Goal: Information Seeking & Learning: Compare options

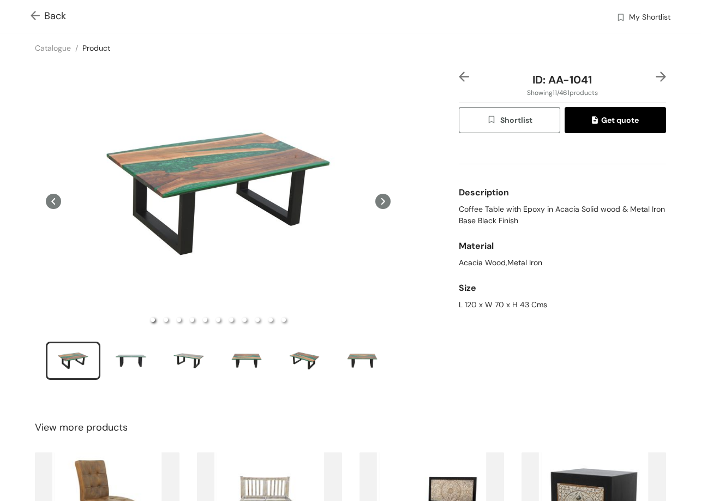
click at [51, 9] on span "Back" at bounding box center [48, 16] width 35 height 15
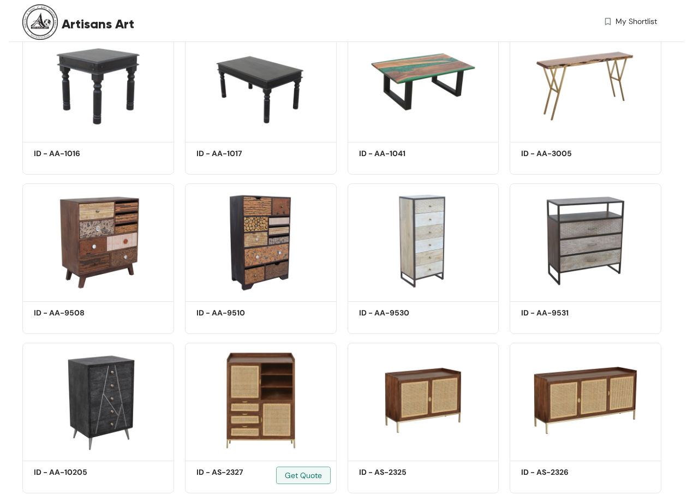
scroll to position [615, 0]
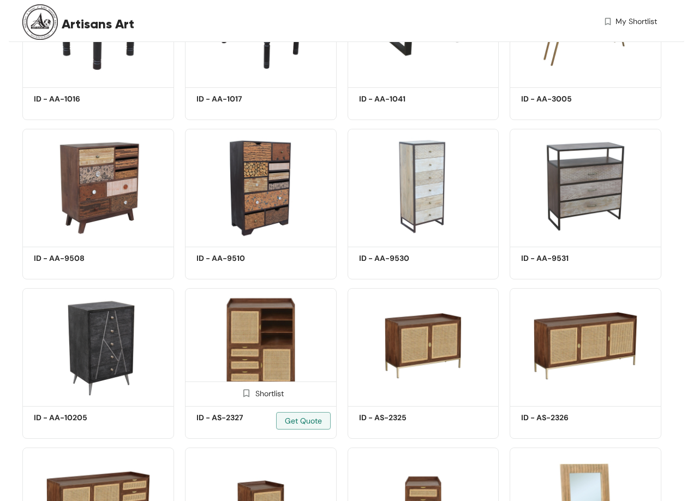
click at [245, 327] on img at bounding box center [261, 345] width 152 height 115
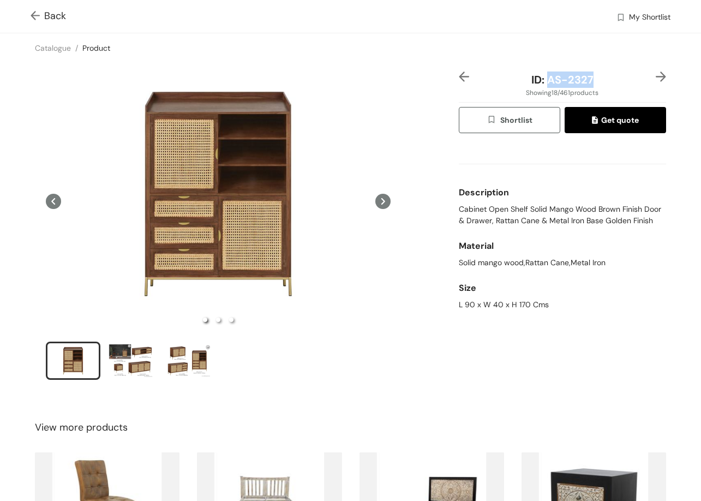
drag, startPoint x: 543, startPoint y: 79, endPoint x: 608, endPoint y: 77, distance: 64.4
click at [608, 77] on div "ID: AS-2327" at bounding box center [562, 80] width 173 height 16
copy span "AS-2327"
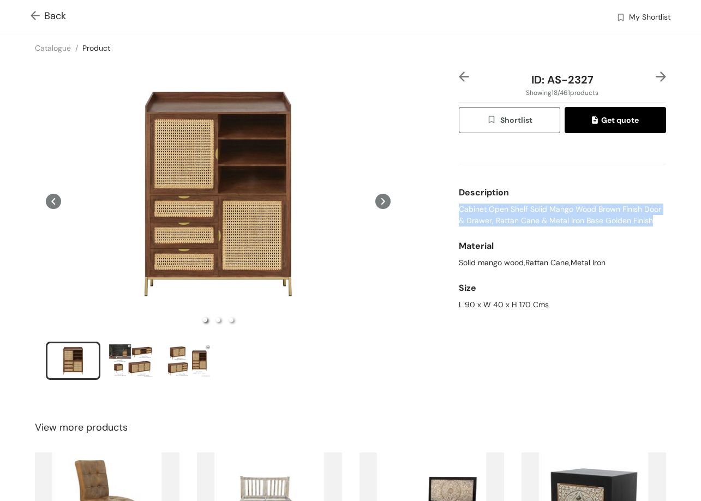
drag, startPoint x: 479, startPoint y: 220, endPoint x: 647, endPoint y: 225, distance: 168.2
click at [647, 225] on span "Cabinet Open Shelf Solid Mango Wood Brown Finish Door & Drawer, Rattan Cane & M…" at bounding box center [562, 215] width 207 height 23
copy span "Cabinet Open Shelf Solid Mango Wood Brown Finish Door & Drawer, Rattan Cane & M…"
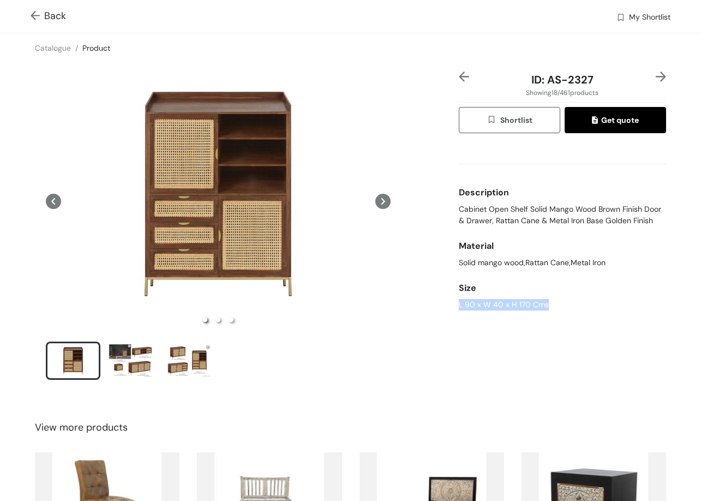
drag, startPoint x: 503, startPoint y: 316, endPoint x: 571, endPoint y: 317, distance: 67.7
click at [574, 329] on div "ID: AS-2327 Showing 18 / 461 products Shortlist Get quote Description Cabinet O…" at bounding box center [351, 233] width 706 height 340
copy div "L 90 x W 40 x H 170 Cms"
click at [656, 78] on img at bounding box center [661, 77] width 10 height 10
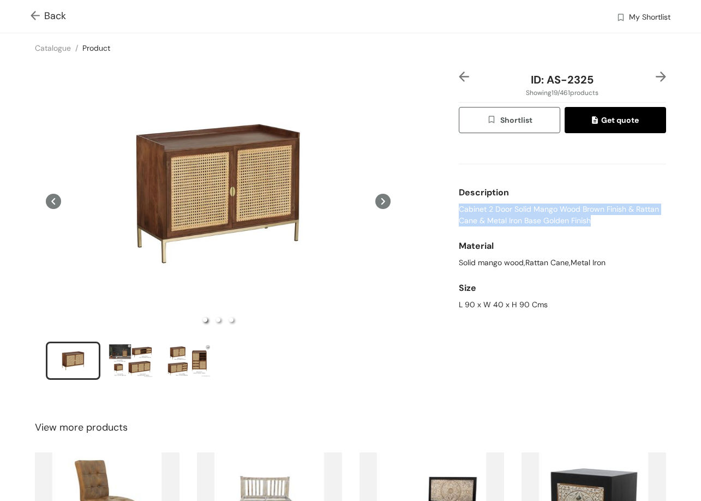
drag, startPoint x: 452, startPoint y: 212, endPoint x: 593, endPoint y: 227, distance: 142.1
click at [591, 227] on div "ID: AS-2325 Showing 19 / 461 products Shortlist Get quote Description Cabinet 2…" at bounding box center [563, 233] width 212 height 323
copy span "Cabinet 2 Door Solid Mango Wood Brown Finish & Rattan Cane & Metal Iron Base Go…"
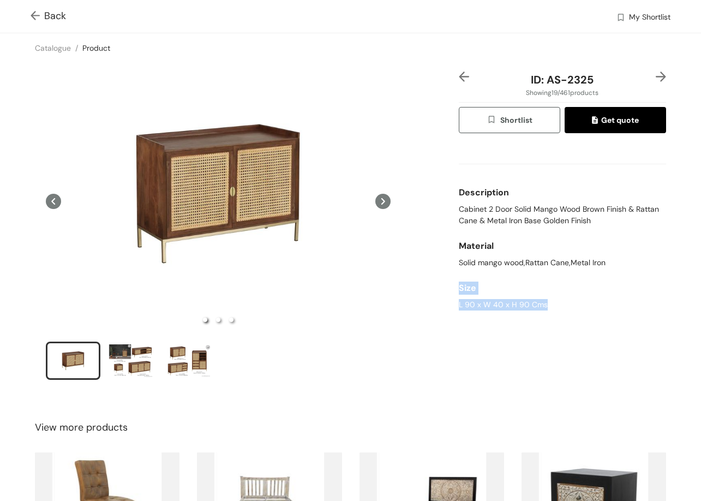
drag, startPoint x: 506, startPoint y: 305, endPoint x: 549, endPoint y: 301, distance: 42.7
click at [557, 310] on div "ID: AS-2325 Showing 19 / 461 products Shortlist Get quote Description Cabinet 2…" at bounding box center [351, 233] width 706 height 340
click at [547, 300] on div "L 90 x W 40 x H 90 Cms" at bounding box center [562, 304] width 207 height 11
click at [511, 304] on div "L 90 x W 40 x H 90 Cms" at bounding box center [562, 304] width 207 height 11
drag, startPoint x: 454, startPoint y: 305, endPoint x: 550, endPoint y: 309, distance: 96.2
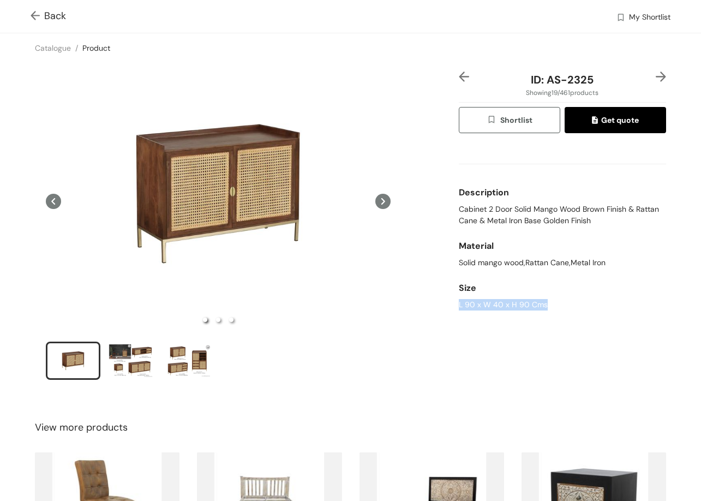
click at [547, 314] on div "Size L 90 x W 40 x H 90 Cms" at bounding box center [562, 294] width 207 height 42
drag, startPoint x: 571, startPoint y: 82, endPoint x: 608, endPoint y: 84, distance: 36.6
click at [612, 84] on div "ID: AS-2325" at bounding box center [562, 80] width 173 height 16
click at [656, 73] on img at bounding box center [661, 77] width 10 height 10
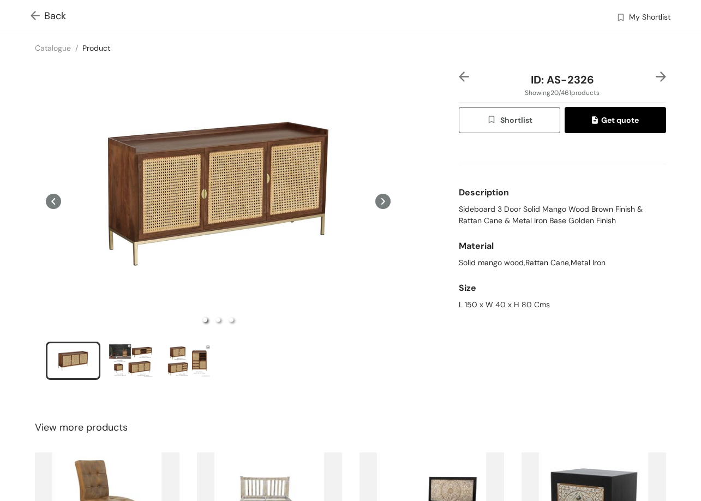
click at [656, 75] on img at bounding box center [661, 77] width 10 height 10
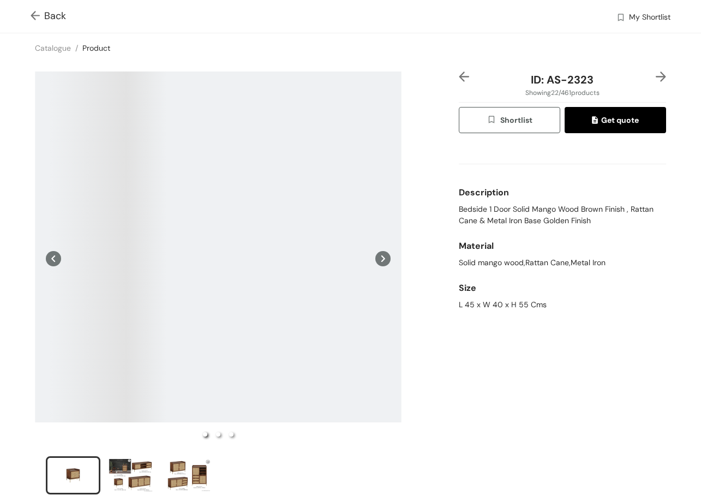
click at [656, 75] on img at bounding box center [661, 77] width 10 height 10
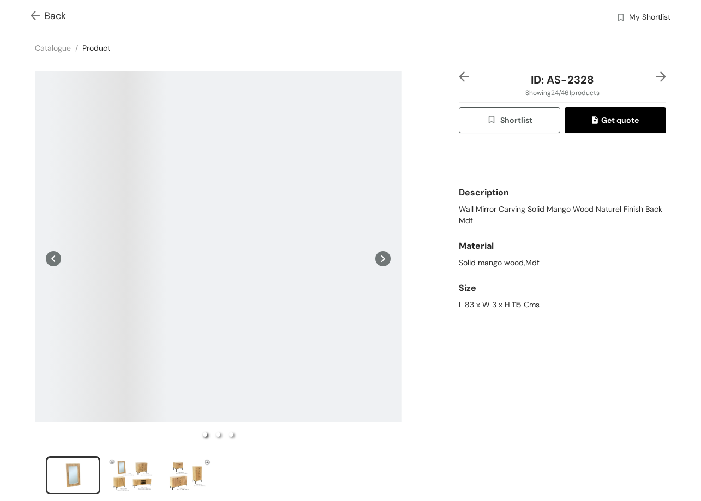
click at [47, 16] on span "Back" at bounding box center [48, 16] width 35 height 15
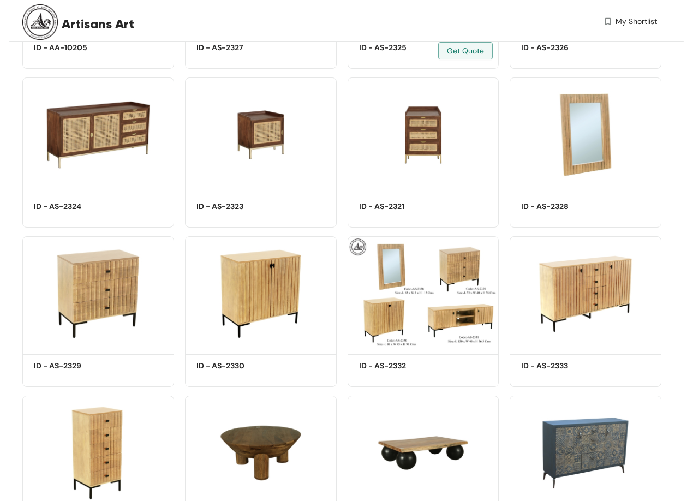
scroll to position [1012, 0]
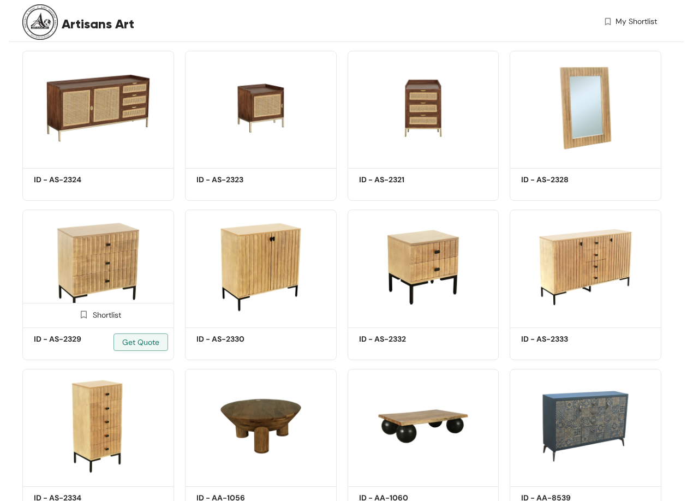
click at [120, 236] on img at bounding box center [98, 267] width 152 height 115
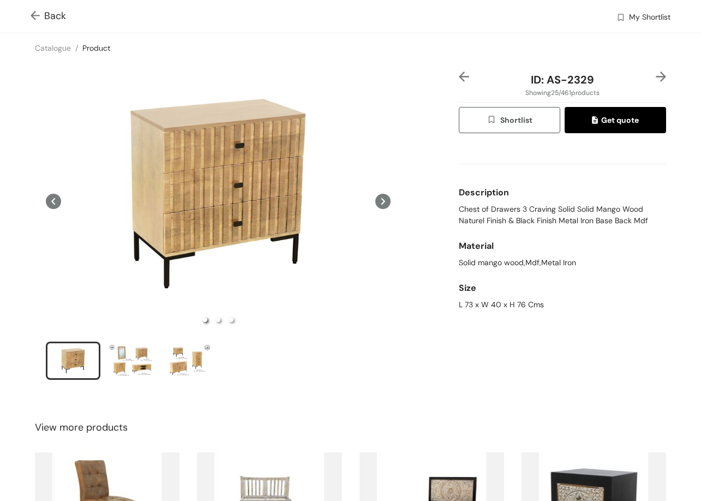
click at [656, 72] on img at bounding box center [661, 77] width 10 height 10
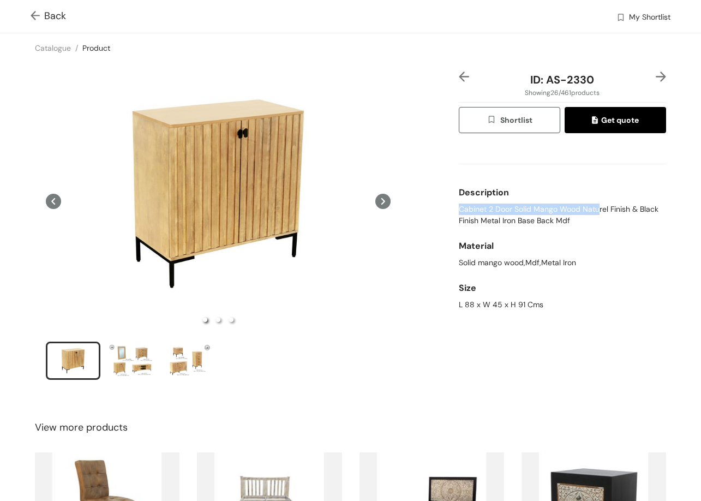
drag, startPoint x: 452, startPoint y: 205, endPoint x: 593, endPoint y: 213, distance: 141.1
click at [593, 213] on div "ID: AS-2330 Showing 26 / 461 products Shortlist Get quote Description Cabinet 2…" at bounding box center [563, 233] width 212 height 323
click at [550, 209] on span "Cabinet 2 Door Solid Mango Wood Naturel Finish & Black Finish Metal Iron Base B…" at bounding box center [562, 215] width 207 height 23
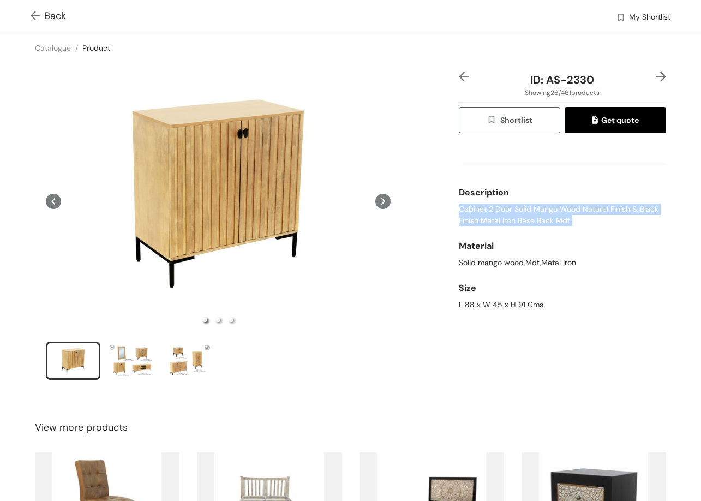
scroll to position [109, 0]
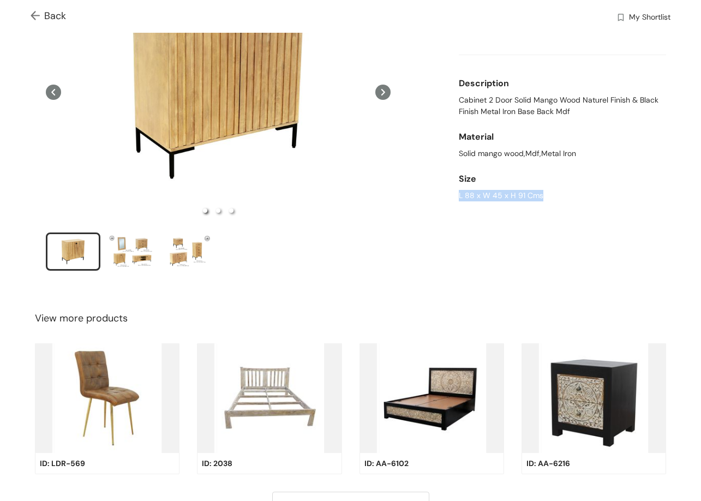
drag, startPoint x: 452, startPoint y: 192, endPoint x: 534, endPoint y: 197, distance: 82.1
click at [555, 207] on div "ID: AS-2330 Showing 26 / 461 products Shortlist Get quote Description Cabinet 2…" at bounding box center [563, 123] width 212 height 323
copy div "L 88 x W 45 x H 91 Cms"
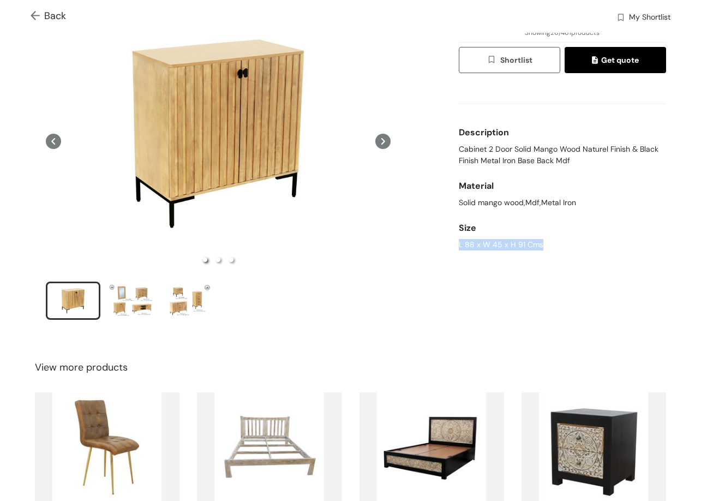
scroll to position [0, 0]
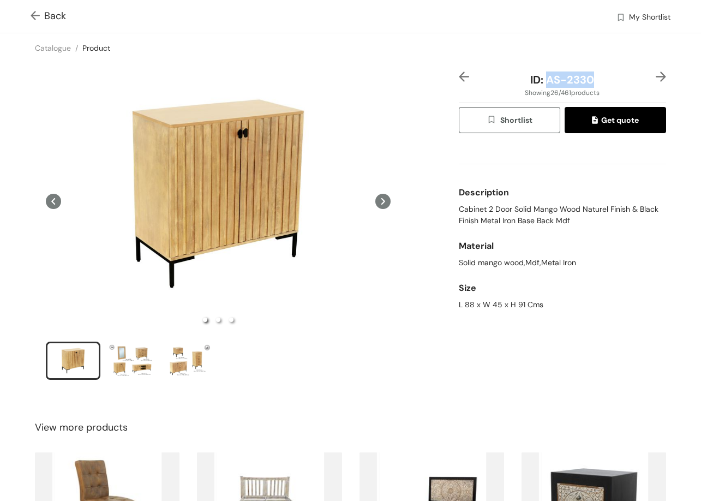
drag, startPoint x: 541, startPoint y: 74, endPoint x: 588, endPoint y: 82, distance: 48.2
click at [588, 82] on div "ID: AS-2330" at bounding box center [562, 80] width 173 height 16
copy span "AS-2330"
click at [43, 16] on img at bounding box center [38, 16] width 14 height 11
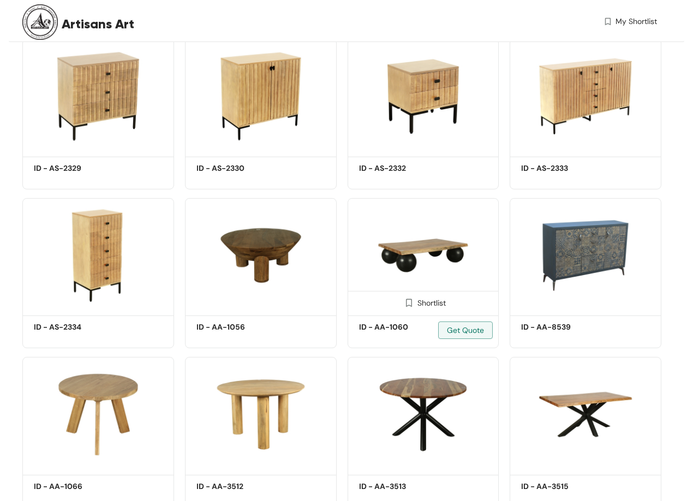
scroll to position [1255, 0]
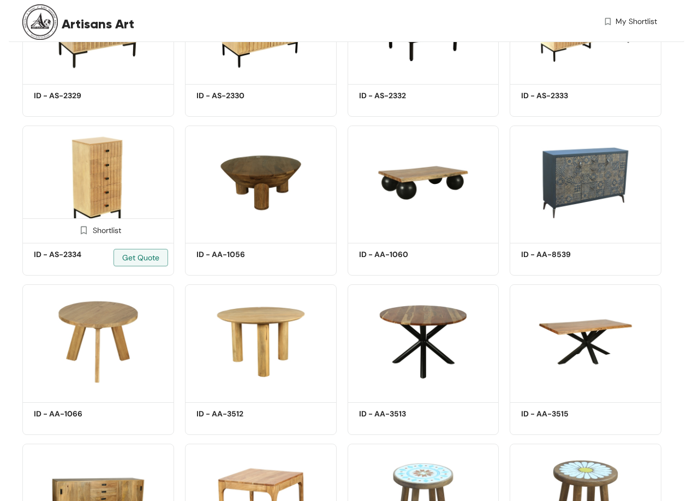
click at [89, 200] on img at bounding box center [98, 183] width 152 height 115
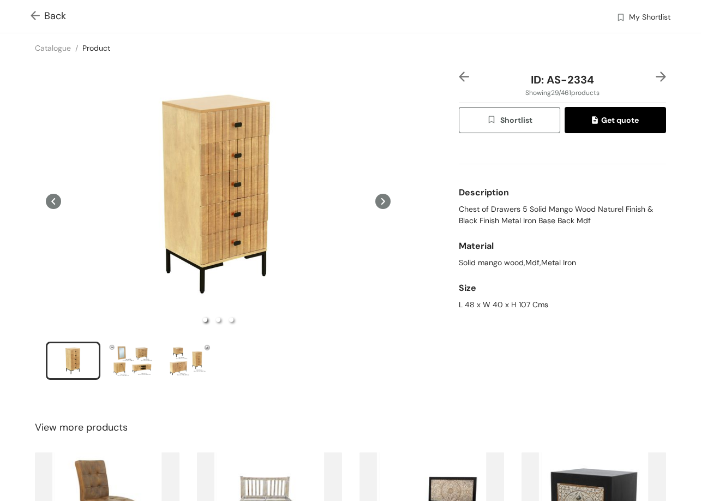
click at [33, 16] on img at bounding box center [38, 16] width 14 height 11
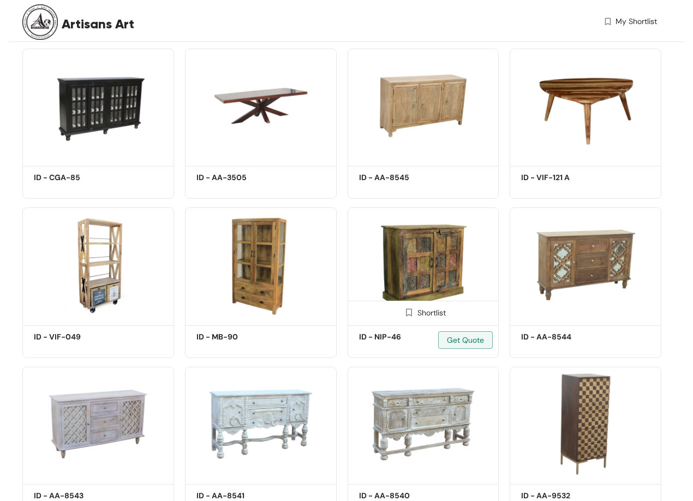
scroll to position [1980, 0]
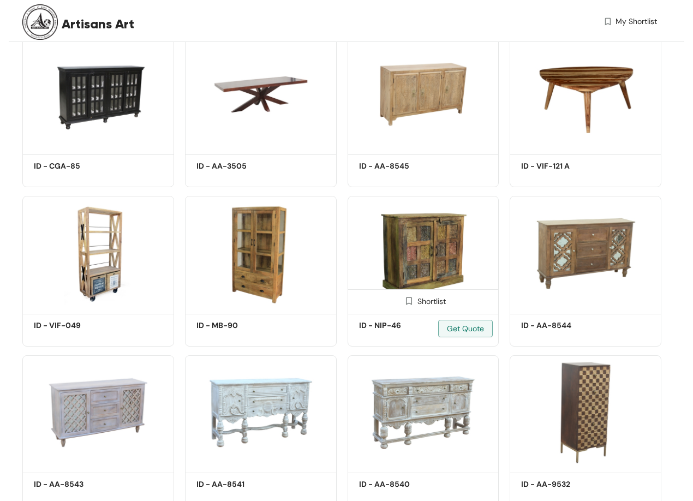
click at [439, 259] on img at bounding box center [424, 253] width 152 height 115
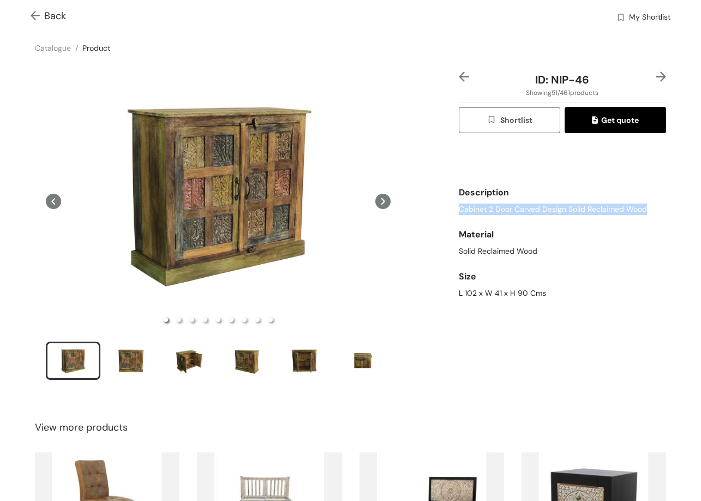
drag, startPoint x: 455, startPoint y: 209, endPoint x: 617, endPoint y: 192, distance: 163.0
click at [645, 209] on div "Cabinet 2 Door Carved Design Solid Reclaimed Wood" at bounding box center [562, 209] width 207 height 11
drag, startPoint x: 547, startPoint y: 82, endPoint x: 595, endPoint y: 79, distance: 48.7
click at [594, 79] on div "ID: NIP-46" at bounding box center [562, 80] width 173 height 16
copy span "NIP-46"
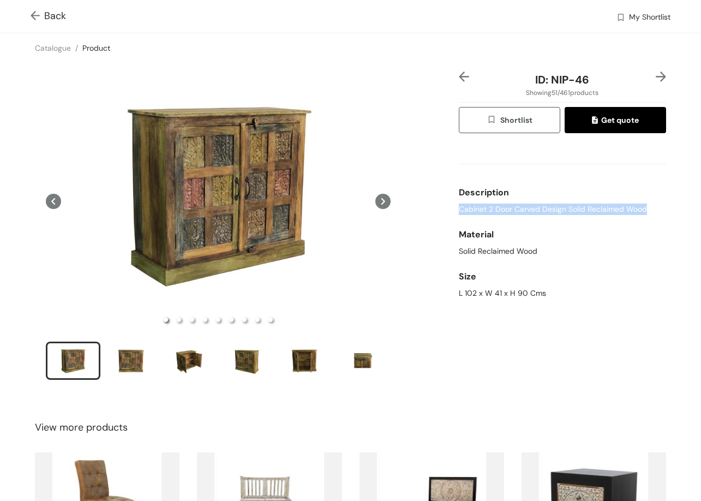
drag, startPoint x: 532, startPoint y: 215, endPoint x: 638, endPoint y: 207, distance: 106.1
click at [645, 207] on div "Cabinet 2 Door Carved Design Solid Reclaimed Wood" at bounding box center [562, 209] width 207 height 11
drag, startPoint x: 448, startPoint y: 289, endPoint x: 550, endPoint y: 303, distance: 103.1
click at [550, 303] on div "ID: NIP-46 Showing 51 / 461 products Shortlist Get quote Description Cabinet 2 …" at bounding box center [351, 233] width 706 height 340
copy div "L 102 x W 41 x H 90 Cms"
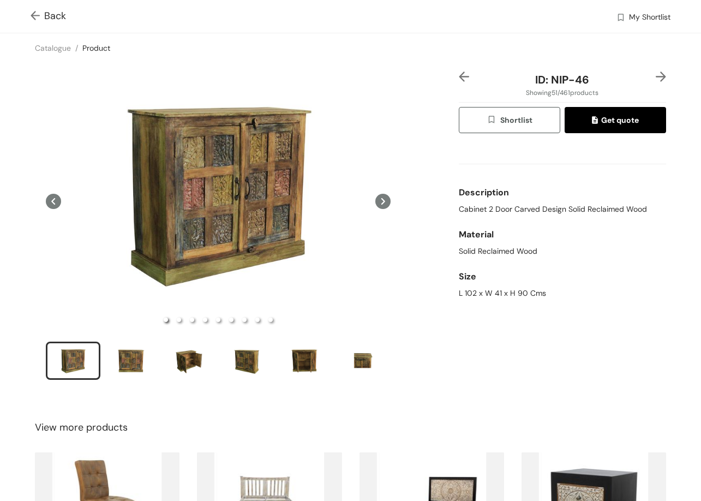
click at [59, 14] on span "Back" at bounding box center [48, 16] width 35 height 15
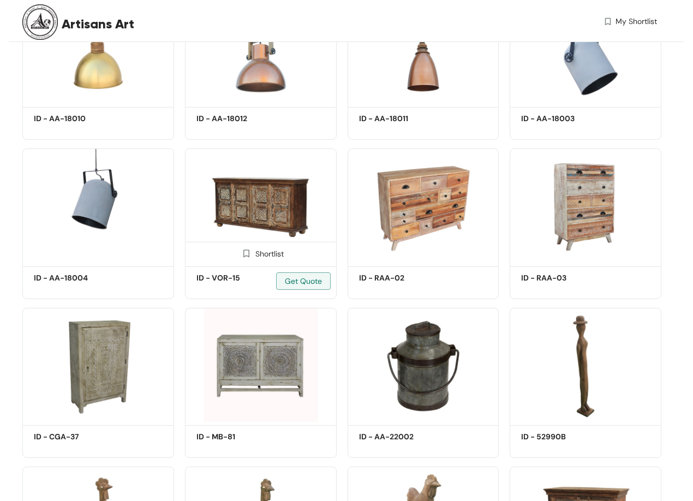
scroll to position [3384, 0]
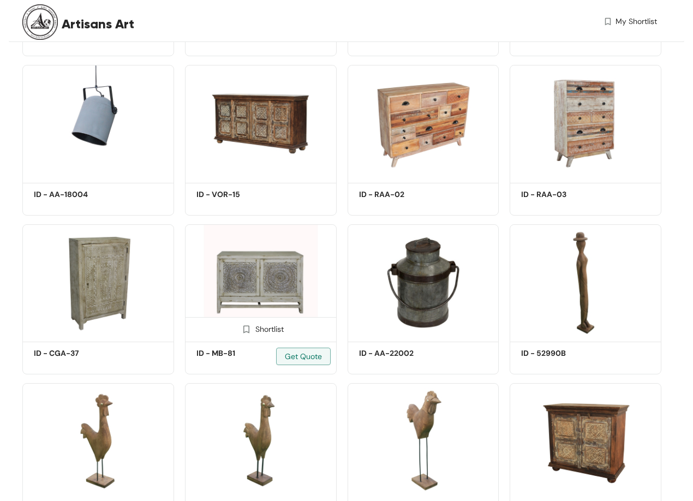
click at [267, 293] on img at bounding box center [261, 281] width 152 height 115
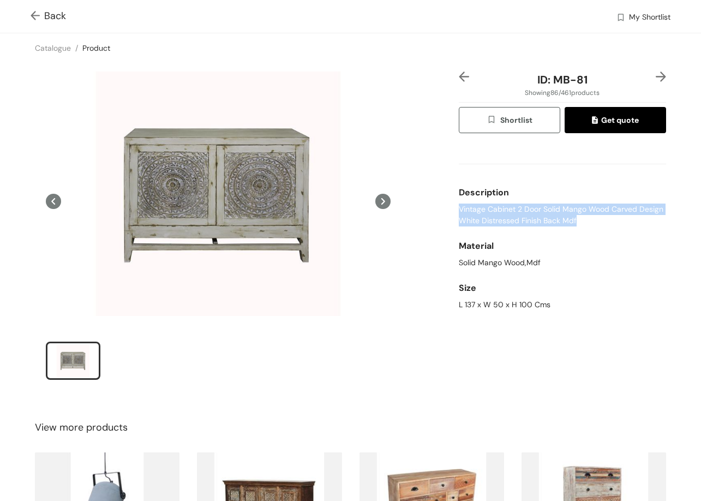
drag, startPoint x: 457, startPoint y: 212, endPoint x: 603, endPoint y: 228, distance: 146.5
click at [606, 230] on div "ID: MB-81 Showing 86 / 461 products Shortlist Get quote Description Vintage Cab…" at bounding box center [563, 233] width 212 height 323
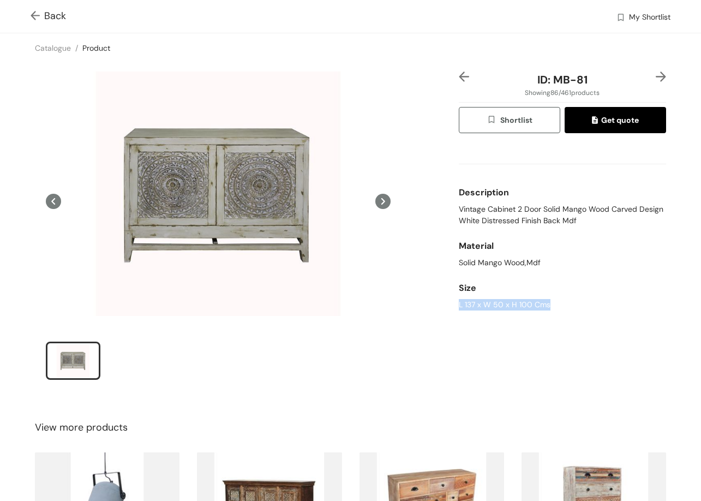
drag, startPoint x: 504, startPoint y: 303, endPoint x: 551, endPoint y: 298, distance: 47.2
click at [551, 303] on div "ID: MB-81 Showing 86 / 461 products Shortlist Get quote Description Vintage Cab…" at bounding box center [351, 233] width 706 height 340
copy div "L 137 x W 50 x H 100 Cms"
drag, startPoint x: 549, startPoint y: 81, endPoint x: 600, endPoint y: 80, distance: 51.3
click at [600, 80] on div "ID: MB-81" at bounding box center [562, 80] width 173 height 16
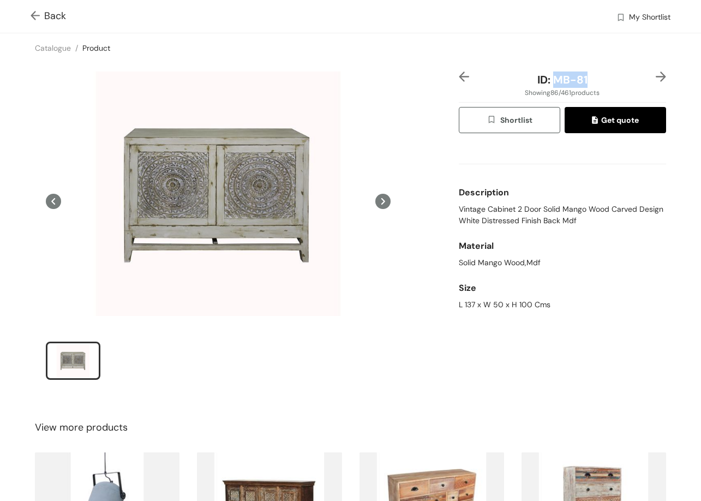
copy span "MB-81"
click at [459, 74] on img at bounding box center [464, 77] width 10 height 10
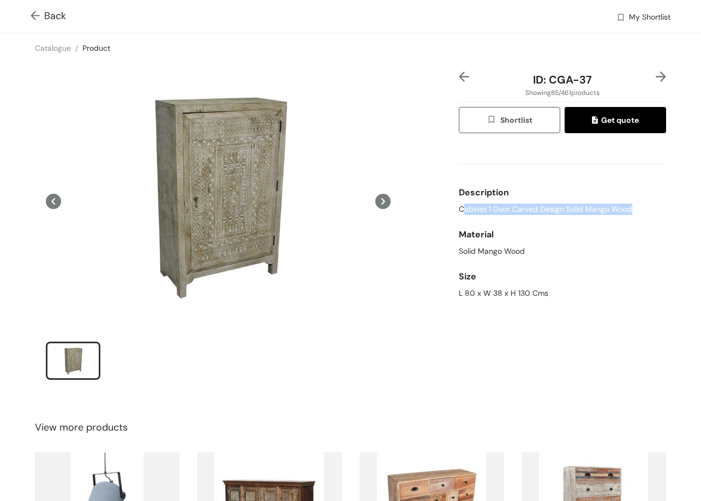
drag, startPoint x: 476, startPoint y: 209, endPoint x: 647, endPoint y: 215, distance: 171.5
click at [647, 215] on div "Cabinet 1 Door Carved Design Solid Mango Wood" at bounding box center [562, 209] width 207 height 11
click at [519, 222] on div "Material Solid Mango Wood" at bounding box center [562, 240] width 207 height 42
click at [510, 215] on span "Cabinet 1 Door Carved Design Solid Mango Wood" at bounding box center [546, 209] width 174 height 11
click at [509, 212] on span "Cabinet 1 Door Carved Design Solid Mango Wood" at bounding box center [546, 209] width 174 height 11
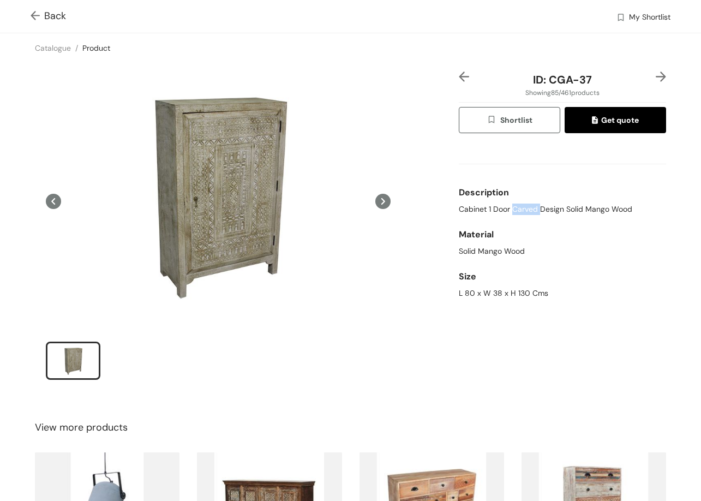
click at [509, 212] on span "Cabinet 1 Door Carved Design Solid Mango Wood" at bounding box center [546, 209] width 174 height 11
drag, startPoint x: 450, startPoint y: 291, endPoint x: 564, endPoint y: 291, distance: 114.1
click at [564, 291] on div "ID: CGA-37 Showing 85 / 461 products Shortlist Get quote Description Cabinet 1 …" at bounding box center [351, 233] width 706 height 340
drag, startPoint x: 543, startPoint y: 72, endPoint x: 602, endPoint y: 68, distance: 58.5
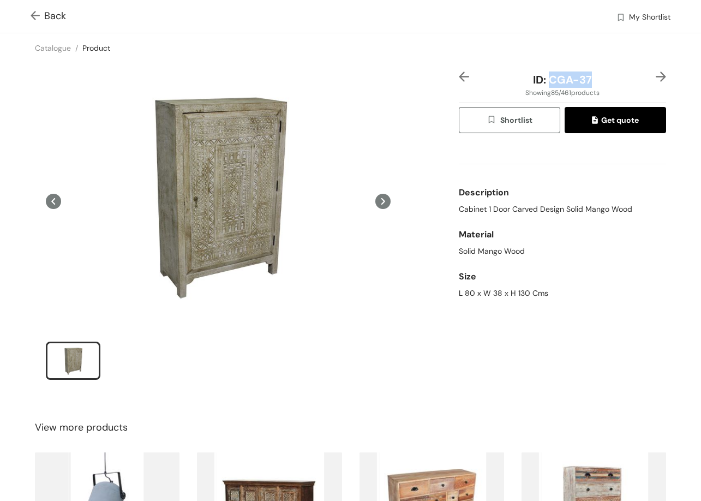
click at [614, 80] on div "ID: CGA-37" at bounding box center [562, 80] width 173 height 16
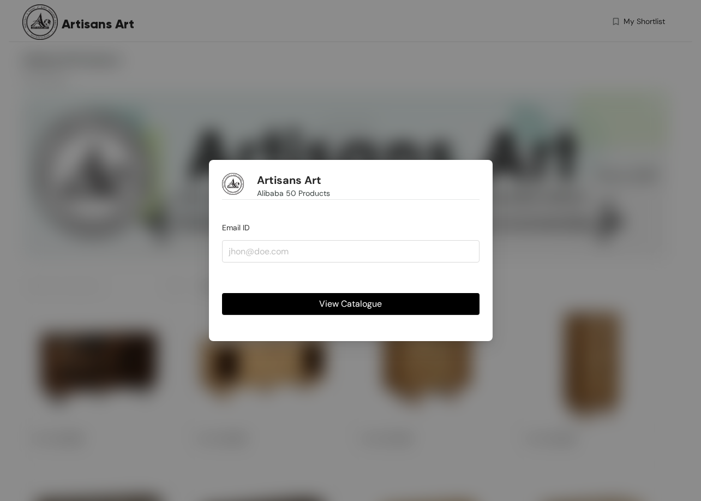
click at [308, 301] on button "View Catalogue" at bounding box center [351, 304] width 258 height 22
click at [286, 252] on input "email" at bounding box center [351, 251] width 258 height 22
type input "[PERSON_NAME][EMAIL_ADDRESS][DOMAIN_NAME]"
click at [320, 302] on span "View Catalogue" at bounding box center [350, 304] width 63 height 14
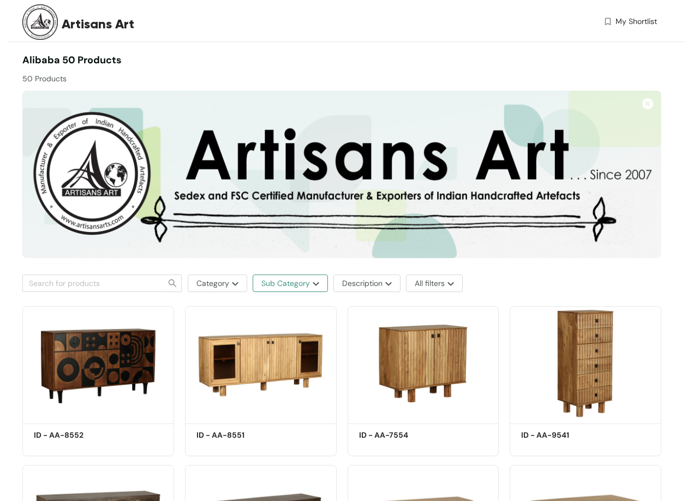
click at [314, 284] on img "button" at bounding box center [314, 284] width 9 height 4
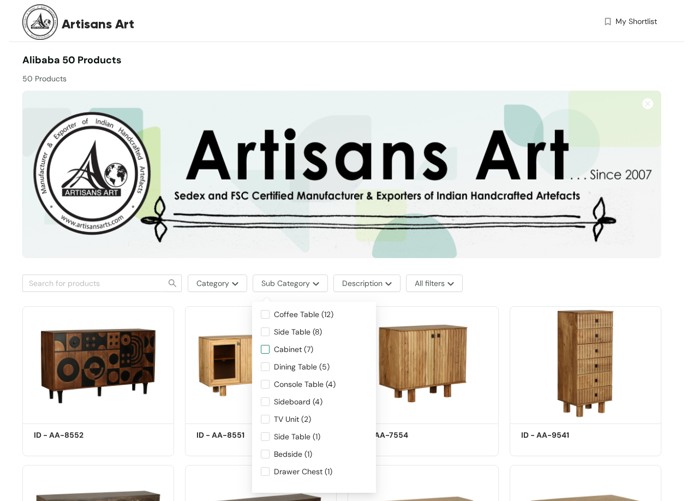
click at [310, 348] on span "Cabinet (7)" at bounding box center [294, 349] width 48 height 12
click at [270, 348] on input "Cabinet (7)" at bounding box center [265, 349] width 9 height 9
checkbox input "true"
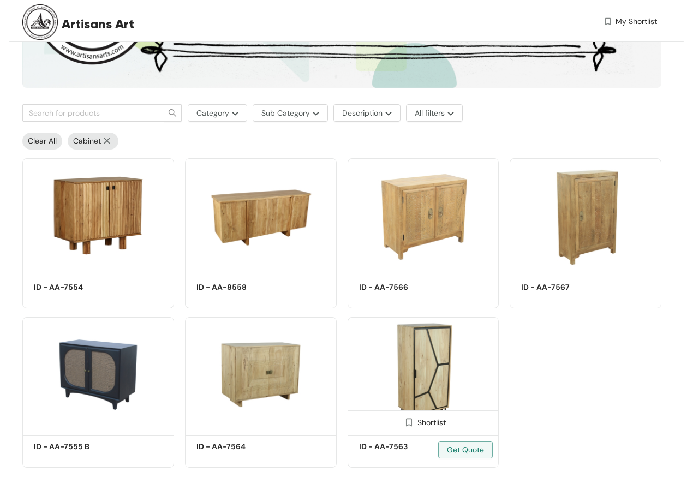
scroll to position [172, 0]
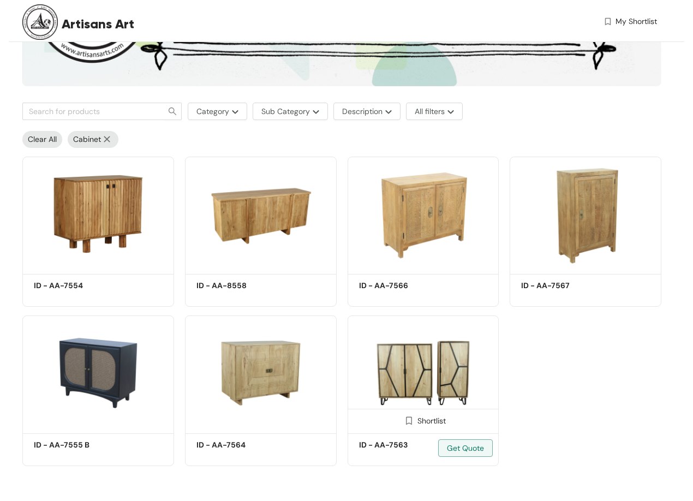
click at [433, 376] on img at bounding box center [424, 372] width 152 height 115
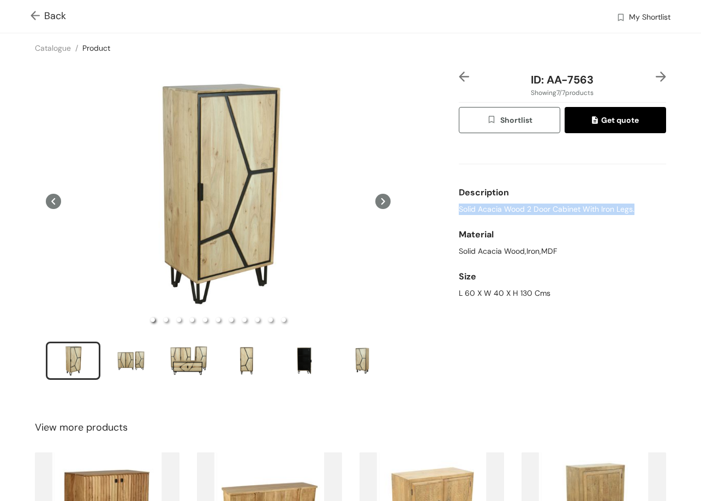
drag, startPoint x: 457, startPoint y: 209, endPoint x: 660, endPoint y: 199, distance: 202.8
click at [683, 213] on div "ID: AA-7563 Showing 7 / 7 products Shortlist Get quote Description Solid Acacia…" at bounding box center [351, 233] width 706 height 340
drag, startPoint x: 581, startPoint y: 306, endPoint x: 605, endPoint y: 295, distance: 26.1
click at [609, 304] on div "ID: AA-7563 Showing 7 / 7 products Shortlist Get quote Description Solid Acacia…" at bounding box center [351, 233] width 706 height 340
drag, startPoint x: 541, startPoint y: 81, endPoint x: 614, endPoint y: 75, distance: 72.8
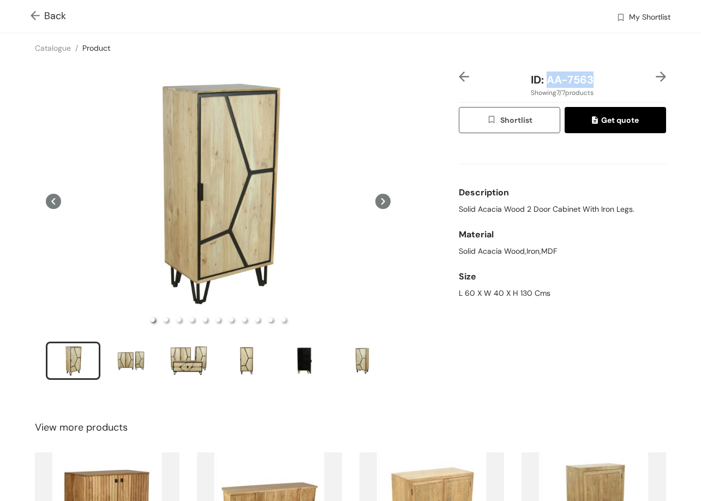
click at [611, 78] on div "ID: AA-7563" at bounding box center [562, 80] width 173 height 16
copy span "AA-7563"
click at [52, 19] on span "Back" at bounding box center [48, 16] width 35 height 15
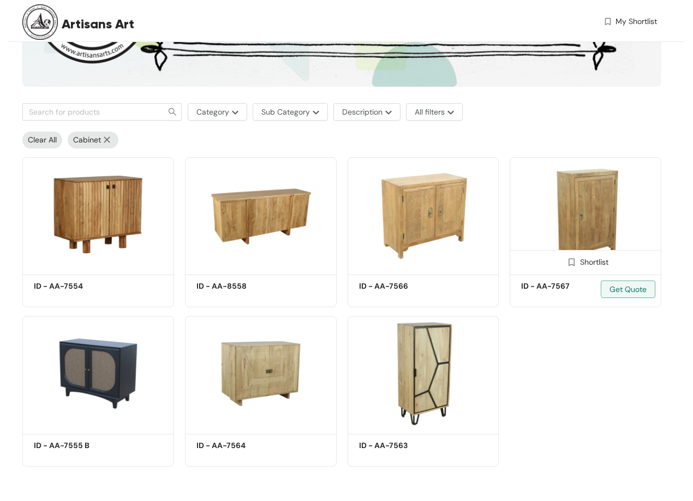
scroll to position [172, 0]
click at [603, 213] on img at bounding box center [586, 214] width 152 height 115
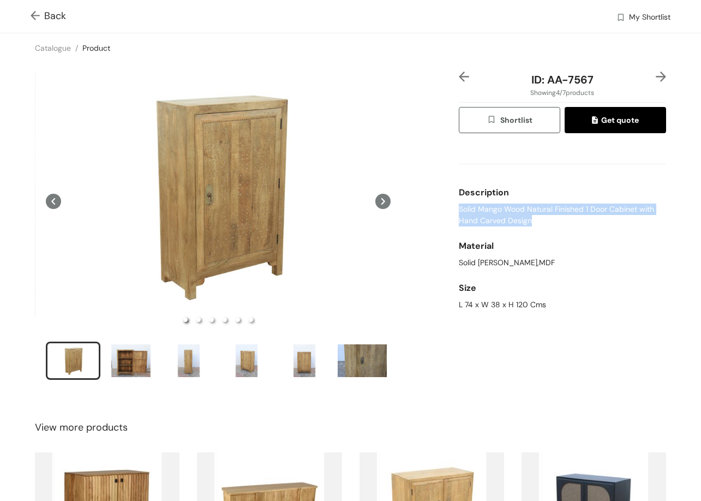
drag, startPoint x: 451, startPoint y: 211, endPoint x: 549, endPoint y: 227, distance: 98.9
click at [549, 227] on div "ID: AA-7567 Showing 4 / 7 products Shortlist Get quote Description Solid Mango …" at bounding box center [563, 233] width 212 height 323
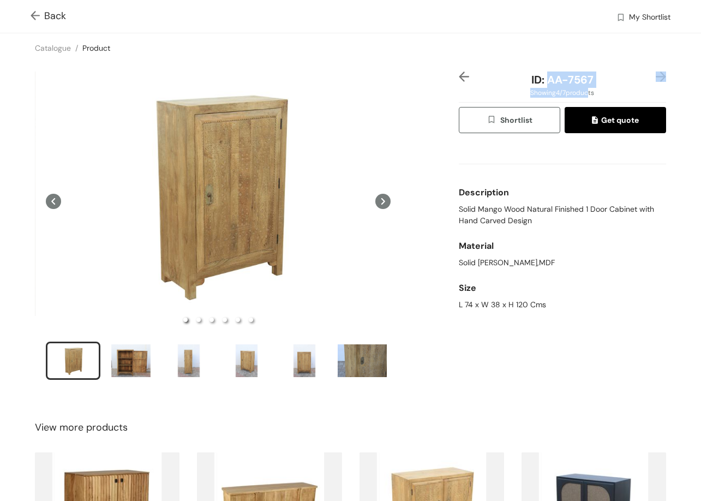
drag, startPoint x: 540, startPoint y: 78, endPoint x: 588, endPoint y: 89, distance: 49.4
click at [582, 88] on div "ID: AA-7567" at bounding box center [562, 80] width 173 height 16
drag, startPoint x: 589, startPoint y: 85, endPoint x: 568, endPoint y: 78, distance: 23.0
click at [588, 85] on div "ID: AA-7567" at bounding box center [562, 80] width 173 height 16
drag, startPoint x: 544, startPoint y: 76, endPoint x: 598, endPoint y: 81, distance: 54.8
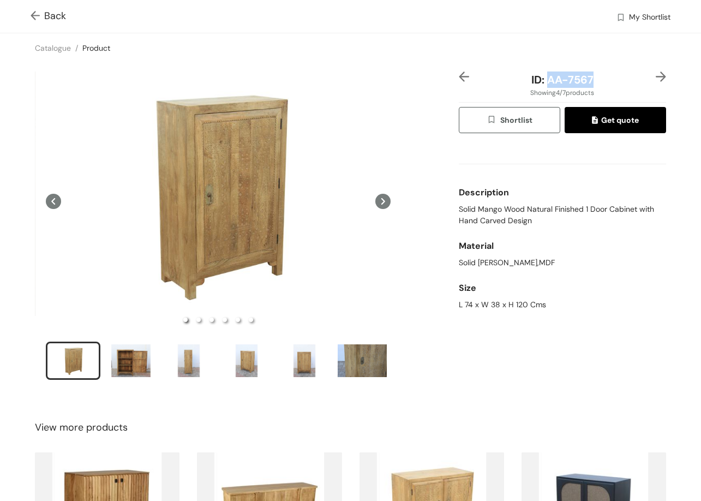
click at [598, 81] on div "ID: AA-7567" at bounding box center [562, 80] width 173 height 16
copy span "AA-7567"
drag, startPoint x: 457, startPoint y: 303, endPoint x: 556, endPoint y: 307, distance: 98.3
click at [556, 307] on div "ID: AA-7567 Showing 4 / 7 products Shortlist Get quote Description Solid Mango …" at bounding box center [351, 233] width 706 height 340
copy div "L 74 x W 38 x H 120 Cms"
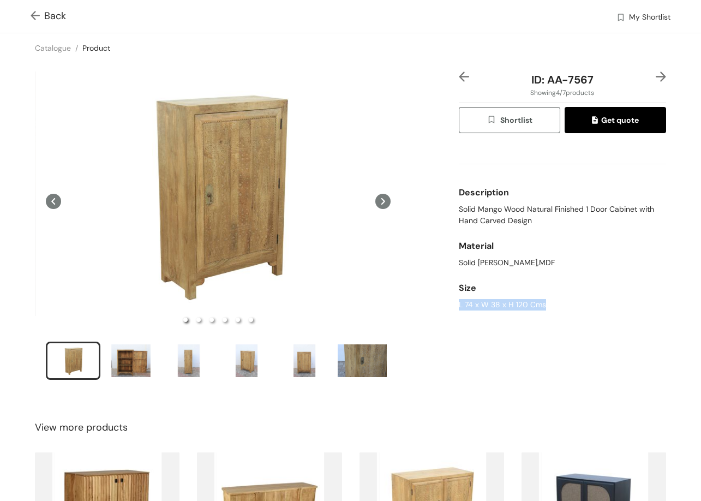
click at [42, 19] on img at bounding box center [38, 16] width 14 height 11
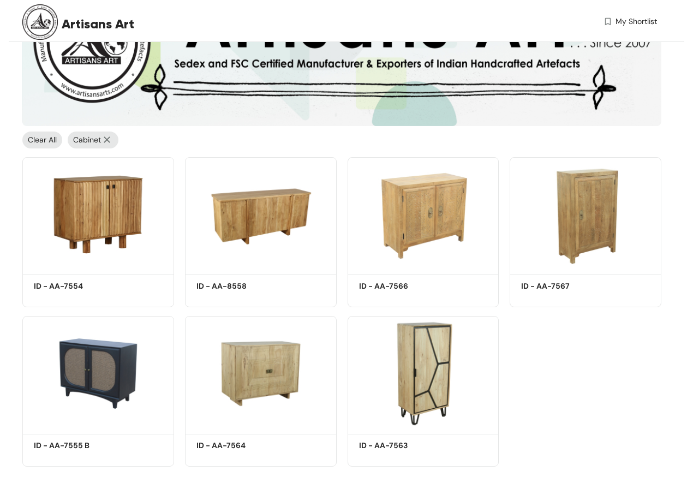
scroll to position [133, 0]
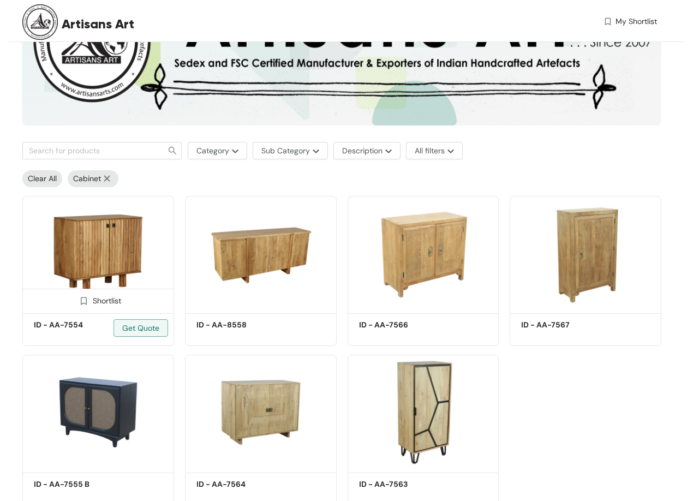
click at [95, 249] on img at bounding box center [98, 253] width 152 height 115
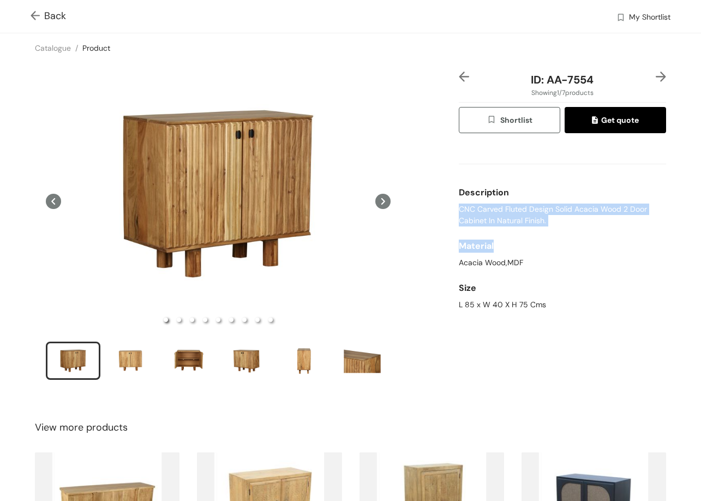
drag, startPoint x: 504, startPoint y: 225, endPoint x: 539, endPoint y: 219, distance: 36.1
click at [550, 231] on div "Description CNC Carved Fluted Design Solid Acacia Wood 2 Door Cabinet In Natura…" at bounding box center [562, 228] width 207 height 173
click at [517, 214] on span "CNC Carved Fluted Design Solid Acacia Wood 2 Door Cabinet In Natural Finish." at bounding box center [562, 215] width 207 height 23
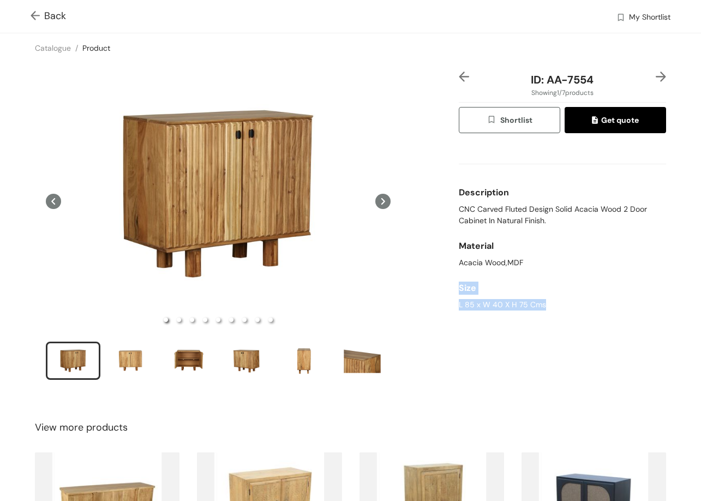
drag, startPoint x: 450, startPoint y: 299, endPoint x: 525, endPoint y: 296, distance: 75.4
click at [569, 300] on div "ID: AA-7554 Showing 1 / 7 products Shortlist Get quote Description CNC Carved F…" at bounding box center [351, 233] width 706 height 340
click at [521, 296] on div "Size" at bounding box center [562, 288] width 207 height 22
drag, startPoint x: 538, startPoint y: 317, endPoint x: 547, endPoint y: 317, distance: 8.7
click at [547, 317] on div "ID: AA-7554 Showing 1 / 7 products Shortlist Get quote Description CNC Carved F…" at bounding box center [351, 233] width 706 height 340
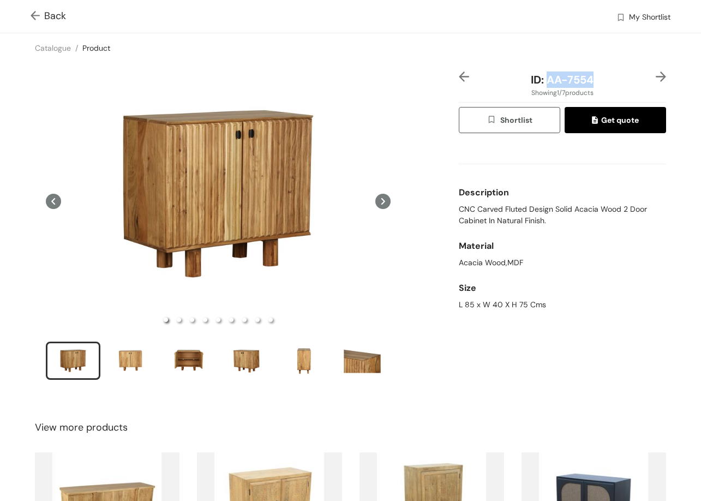
drag, startPoint x: 543, startPoint y: 84, endPoint x: 588, endPoint y: 82, distance: 45.3
click at [588, 82] on div "ID: AA-7554" at bounding box center [562, 80] width 173 height 16
click at [44, 13] on span "Back" at bounding box center [48, 16] width 35 height 15
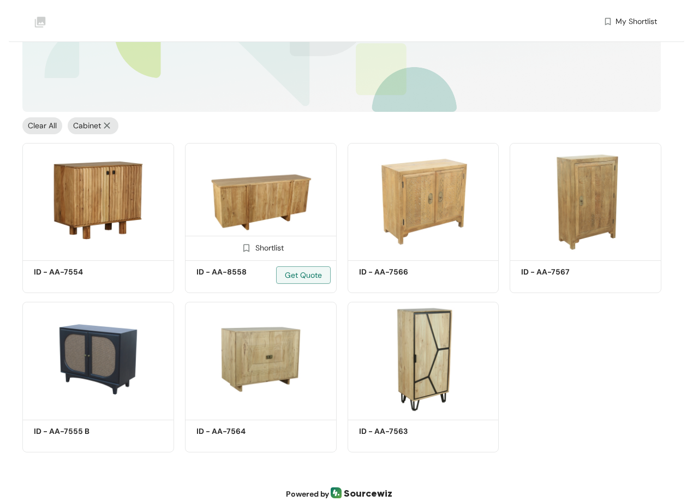
scroll to position [133, 0]
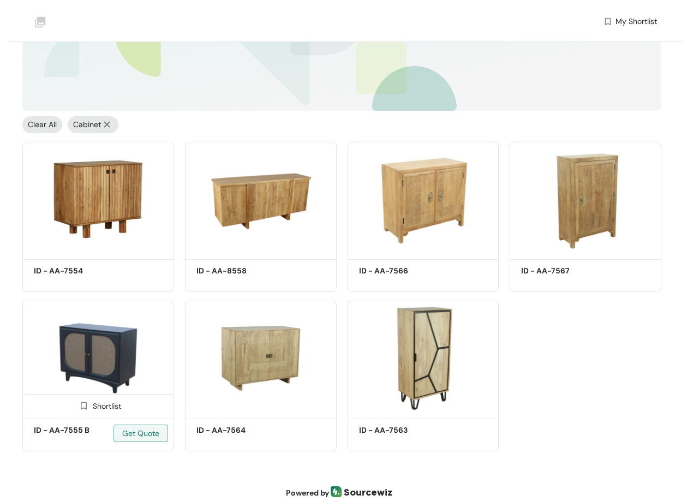
click at [90, 340] on img at bounding box center [98, 358] width 152 height 115
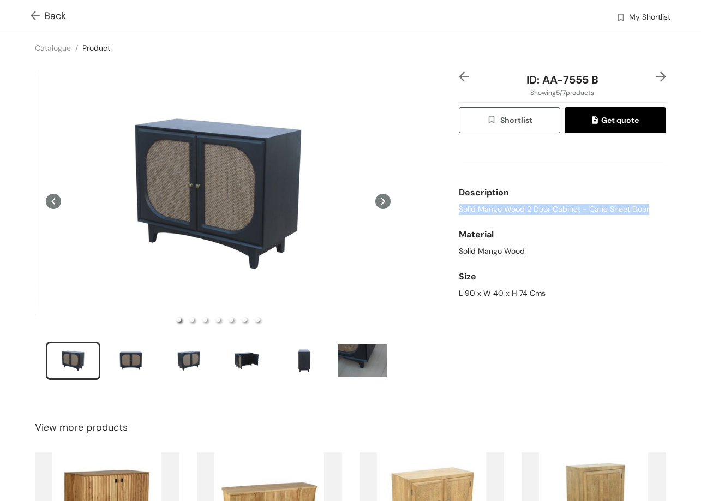
drag, startPoint x: 631, startPoint y: 210, endPoint x: 685, endPoint y: 210, distance: 54.0
click at [685, 210] on div "ID: AA-7555 B Showing 5 / 7 products Shortlist Get quote Description Solid Mang…" at bounding box center [351, 233] width 706 height 340
drag, startPoint x: 451, startPoint y: 289, endPoint x: 533, endPoint y: 276, distance: 83.5
click at [572, 303] on div "ID: AA-7555 B Showing 5 / 7 products Shortlist Get quote Description Solid Mang…" at bounding box center [563, 233] width 212 height 323
copy div "L 90 x W 40 x H 74 Cms"
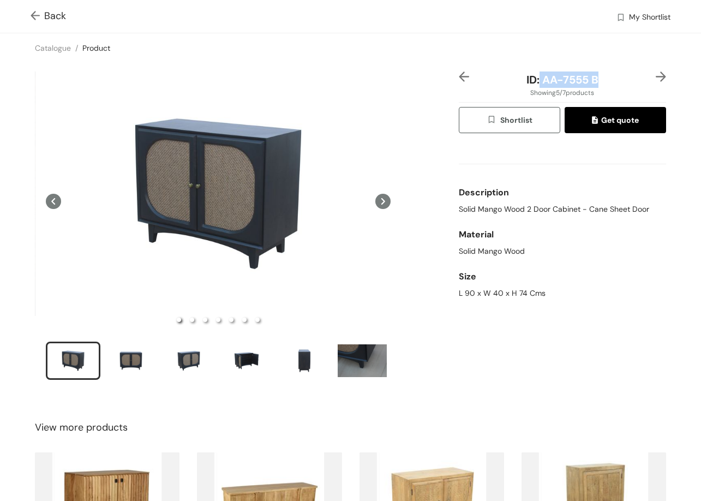
drag, startPoint x: 591, startPoint y: 85, endPoint x: 615, endPoint y: 87, distance: 24.7
click at [615, 87] on div "ID: AA-7555 B" at bounding box center [562, 80] width 173 height 16
copy span "AA-7555 B"
click at [54, 11] on span "Back" at bounding box center [48, 16] width 35 height 15
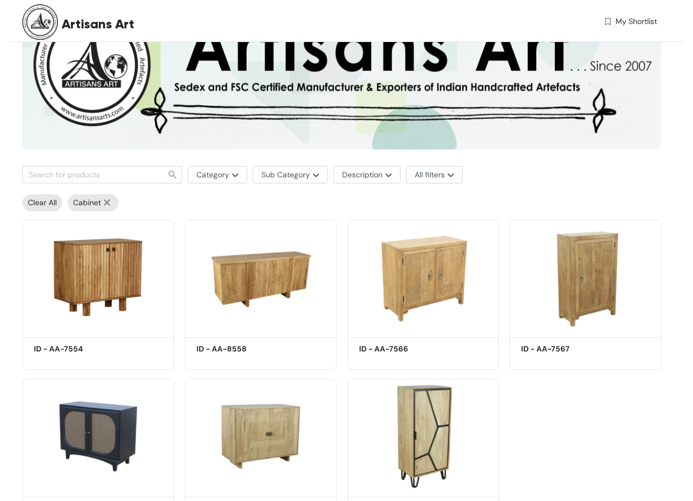
scroll to position [133, 0]
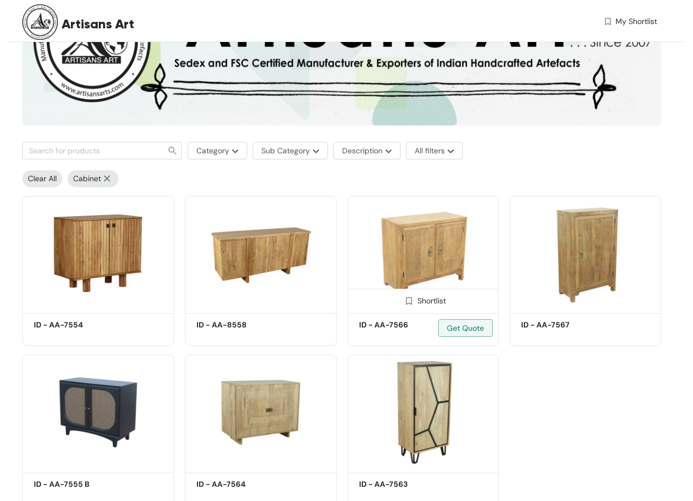
click at [410, 255] on img at bounding box center [424, 253] width 152 height 115
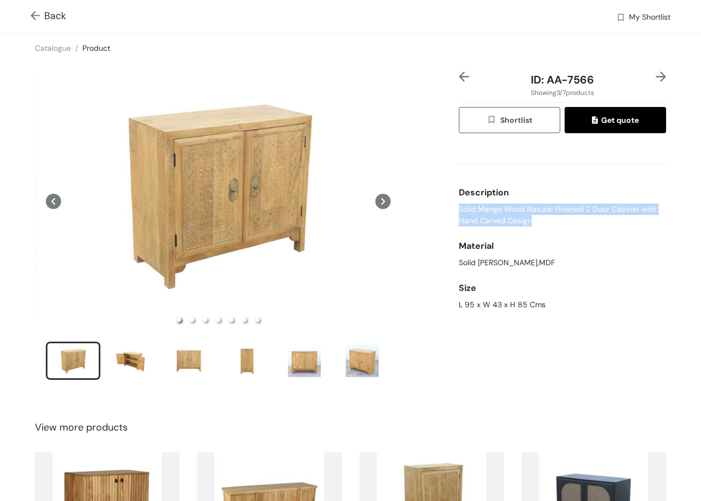
drag, startPoint x: 499, startPoint y: 224, endPoint x: 558, endPoint y: 228, distance: 58.6
click at [558, 228] on div "Description Solid Mango Wood Natural Finished 2 Door Cabinet with Hand Carved D…" at bounding box center [562, 203] width 207 height 53
drag, startPoint x: 451, startPoint y: 302, endPoint x: 500, endPoint y: 207, distance: 107.2
click at [555, 310] on div "ID: AA-7566 Showing 3 / 7 products Shortlist Get quote Description Solid Mango …" at bounding box center [563, 233] width 212 height 323
copy div "L 95 x W 43 x H 85 Cms"
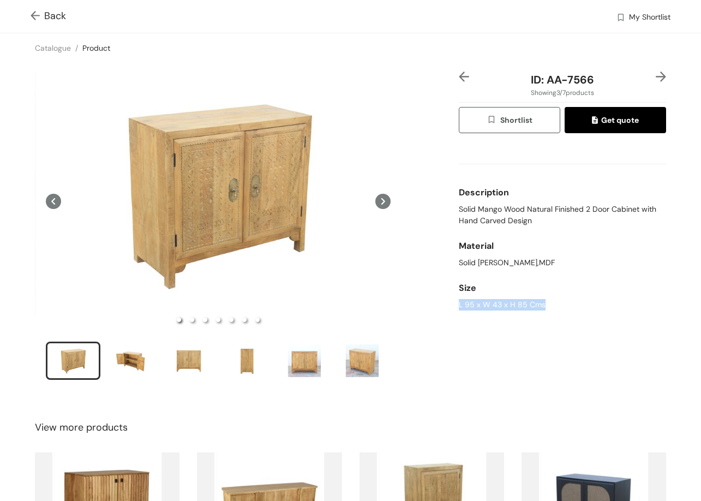
drag, startPoint x: 542, startPoint y: 79, endPoint x: 609, endPoint y: 89, distance: 67.9
click at [609, 89] on div "ID: AA-7566 Showing 3 / 7 products Shortlist Get quote Description Solid Mango …" at bounding box center [563, 233] width 212 height 323
click at [577, 73] on span "ID: AA-7566" at bounding box center [562, 80] width 63 height 14
drag, startPoint x: 545, startPoint y: 79, endPoint x: 572, endPoint y: 78, distance: 27.3
click at [598, 79] on div "ID: AA-7566" at bounding box center [562, 80] width 173 height 16
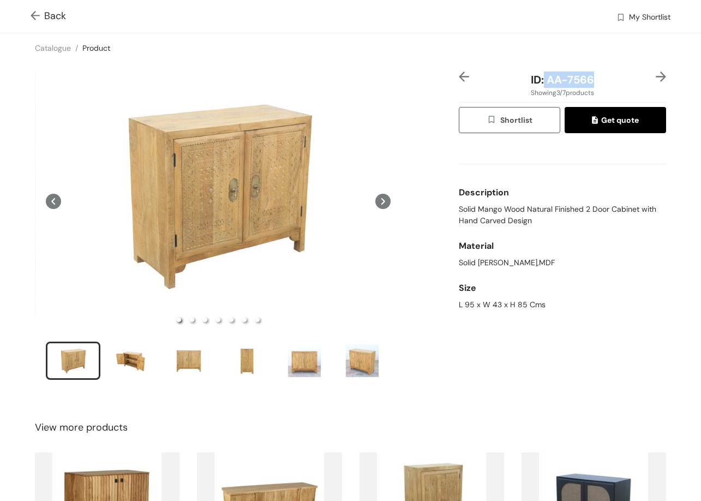
drag, startPoint x: 566, startPoint y: 84, endPoint x: 599, endPoint y: 83, distance: 32.8
click at [594, 83] on div "ID: AA-7566" at bounding box center [562, 80] width 173 height 16
copy span "AA-7566"
click at [48, 16] on span "Back" at bounding box center [48, 16] width 35 height 15
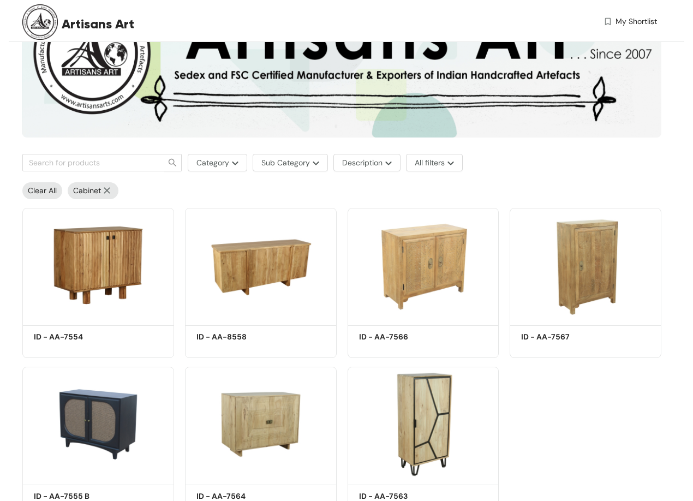
scroll to position [133, 0]
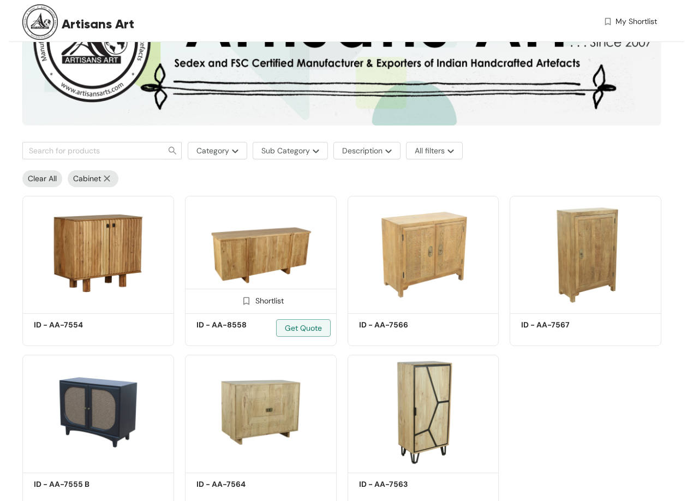
click at [295, 234] on img at bounding box center [261, 253] width 152 height 115
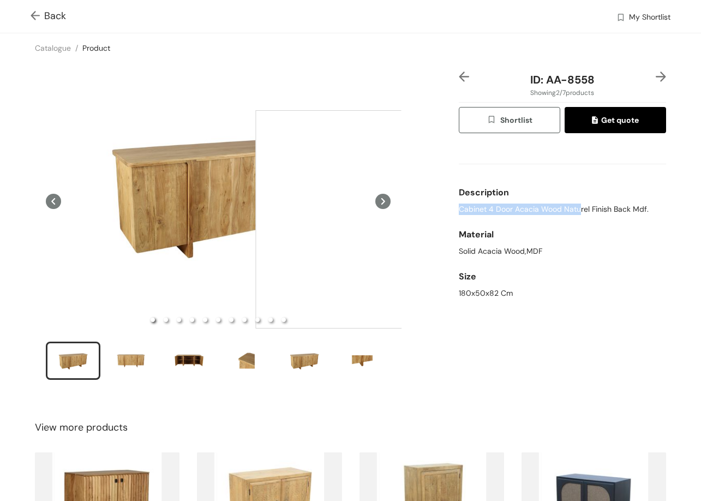
drag, startPoint x: 461, startPoint y: 206, endPoint x: 574, endPoint y: 212, distance: 113.7
click at [574, 212] on span "Cabinet 4 Door Acacia Wood Naturel Finish Back Mdf." at bounding box center [554, 209] width 190 height 11
drag, startPoint x: 579, startPoint y: 213, endPoint x: 511, endPoint y: 217, distance: 68.4
click at [580, 213] on span "Cabinet 4 Door Acacia Wood Naturel Finish Back Mdf." at bounding box center [554, 209] width 190 height 11
click at [509, 218] on div "Description Cabinet 4 Door Acacia Wood Naturel Finish Back Mdf." at bounding box center [562, 198] width 207 height 42
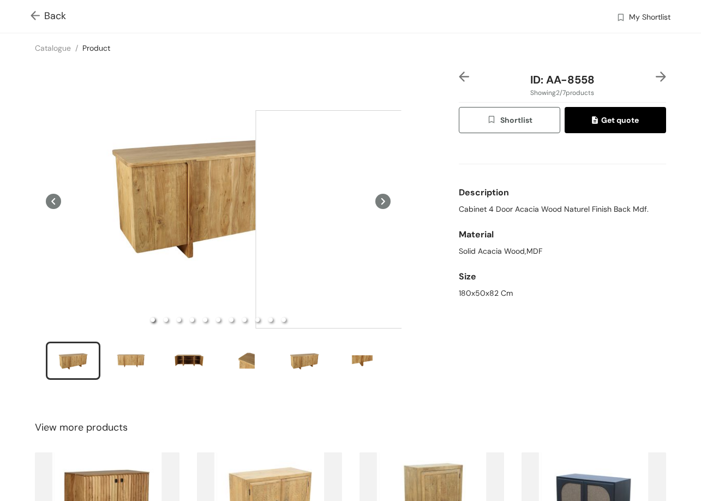
click at [505, 214] on span "Cabinet 4 Door Acacia Wood Naturel Finish Back Mdf." at bounding box center [554, 209] width 190 height 11
click at [505, 211] on span "Cabinet 4 Door Acacia Wood Naturel Finish Back Mdf." at bounding box center [554, 209] width 190 height 11
click at [505, 210] on span "Cabinet 4 Door Acacia Wood Naturel Finish Back Mdf." at bounding box center [554, 209] width 190 height 11
copy span "Cabinet 4 Door Acacia Wood Naturel Finish Back Mdf."
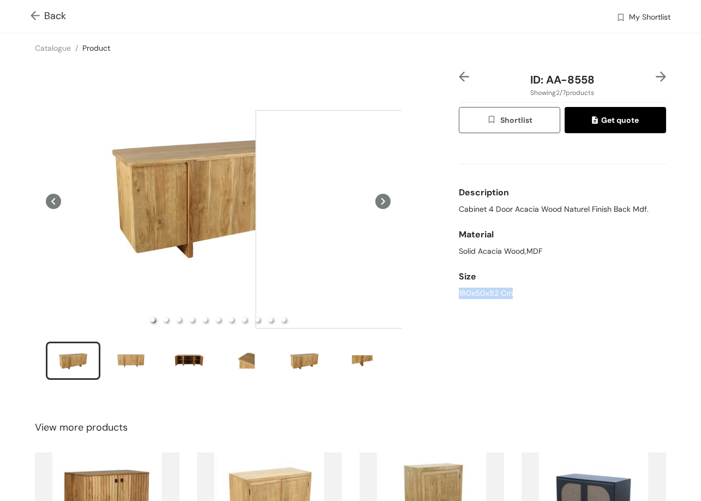
drag, startPoint x: 519, startPoint y: 290, endPoint x: 543, endPoint y: 290, distance: 24.0
click at [537, 289] on div "ID: AA-8558 Showing 2 / 7 products Shortlist Get quote Description Cabinet 4 Do…" at bounding box center [351, 233] width 706 height 340
copy div "180x50x82 Cm"
drag, startPoint x: 544, startPoint y: 77, endPoint x: 612, endPoint y: 79, distance: 68.3
click at [612, 79] on div "ID: AA-8558" at bounding box center [562, 80] width 173 height 16
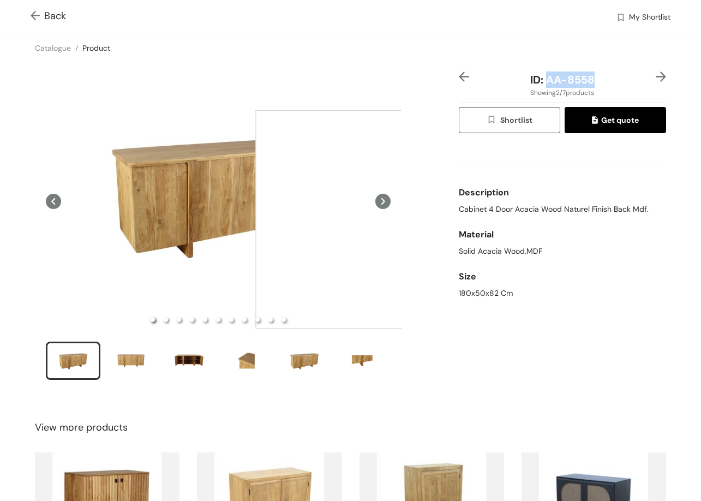
copy span "AA-8558"
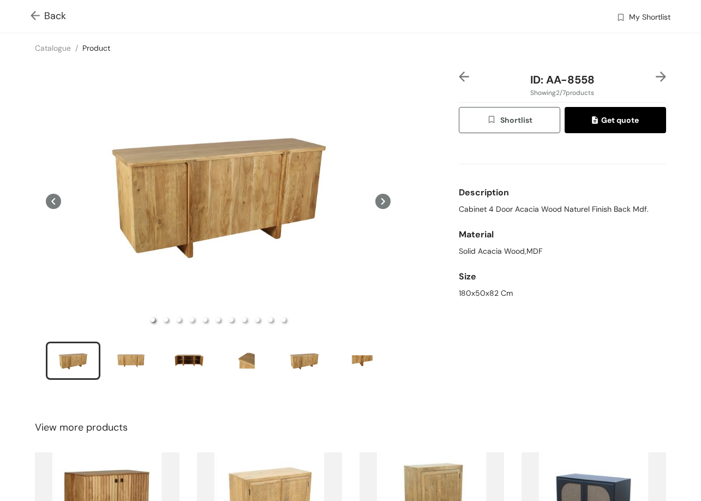
click at [56, 10] on span "Back" at bounding box center [48, 16] width 35 height 15
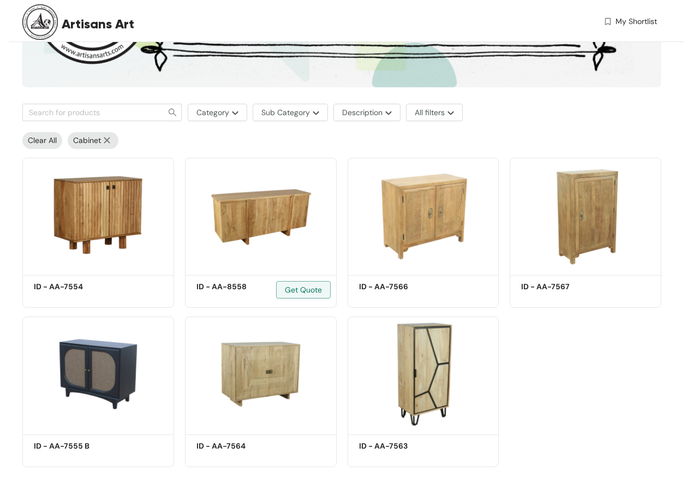
scroll to position [172, 0]
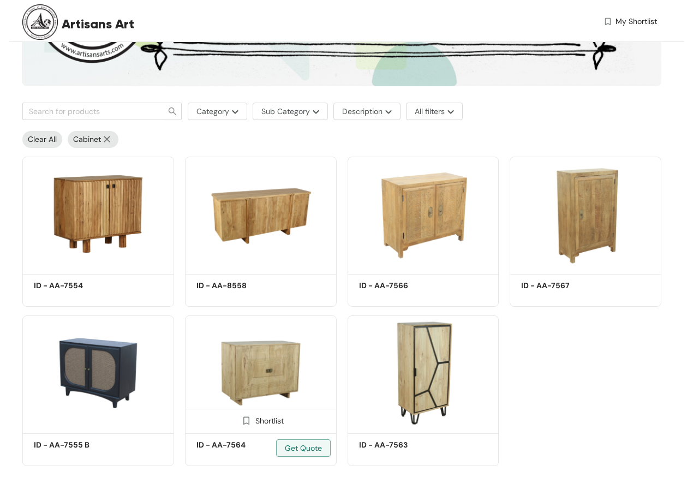
click at [298, 407] on img at bounding box center [261, 372] width 152 height 115
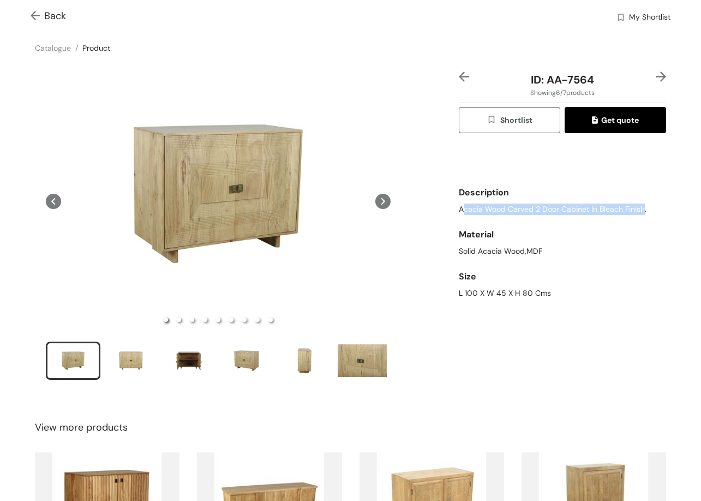
drag, startPoint x: 540, startPoint y: 211, endPoint x: 638, endPoint y: 215, distance: 98.3
click at [638, 215] on span "Acacia Wood Carved 2 Door Cabinet In Bleach Finish." at bounding box center [553, 209] width 188 height 11
click at [553, 218] on div "Description Acacia Wood Carved 2 Door Cabinet In Bleach Finish." at bounding box center [562, 198] width 207 height 42
click at [527, 210] on span "Acacia Wood Carved 2 Door Cabinet In Bleach Finish." at bounding box center [553, 209] width 188 height 11
click at [525, 210] on span "Acacia Wood Carved 2 Door Cabinet In Bleach Finish." at bounding box center [553, 209] width 188 height 11
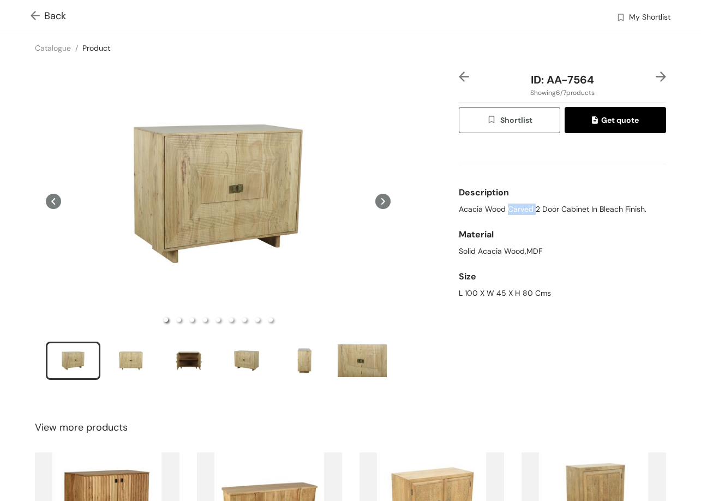
click at [525, 210] on span "Acacia Wood Carved 2 Door Cabinet In Bleach Finish." at bounding box center [553, 209] width 188 height 11
drag, startPoint x: 455, startPoint y: 287, endPoint x: 521, endPoint y: 295, distance: 67.1
click at [521, 295] on div "Size L 100 X W 45 X H 80 Cms" at bounding box center [562, 282] width 207 height 42
click at [521, 295] on div "L 100 X W 45 X H 80 Cms" at bounding box center [562, 293] width 207 height 11
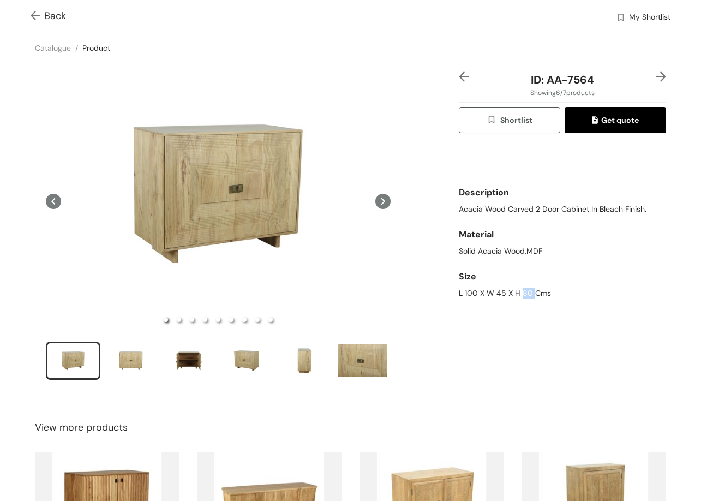
click at [521, 295] on div "L 100 X W 45 X H 80 Cms" at bounding box center [562, 293] width 207 height 11
click at [515, 294] on div "L 100 X W 45 X H 80 Cms" at bounding box center [562, 293] width 207 height 11
click at [513, 293] on div "L 100 X W 45 X H 80 Cms" at bounding box center [562, 293] width 207 height 11
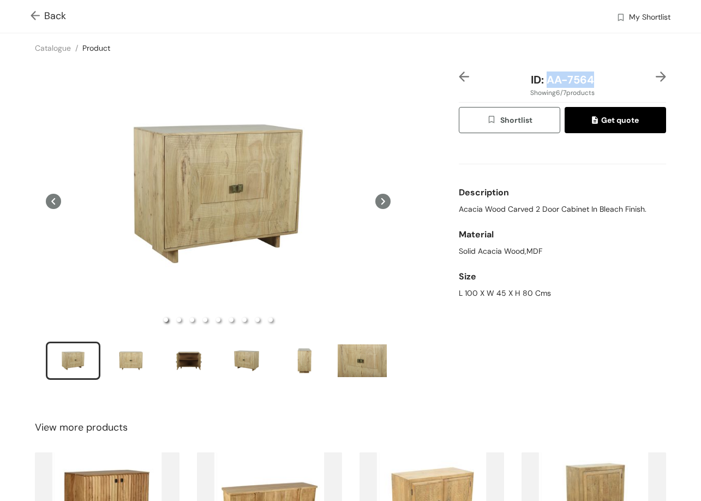
drag, startPoint x: 541, startPoint y: 78, endPoint x: 585, endPoint y: 84, distance: 44.1
click at [585, 84] on span "ID: AA-7564" at bounding box center [562, 80] width 63 height 14
click at [57, 23] on span "Back" at bounding box center [48, 16] width 35 height 15
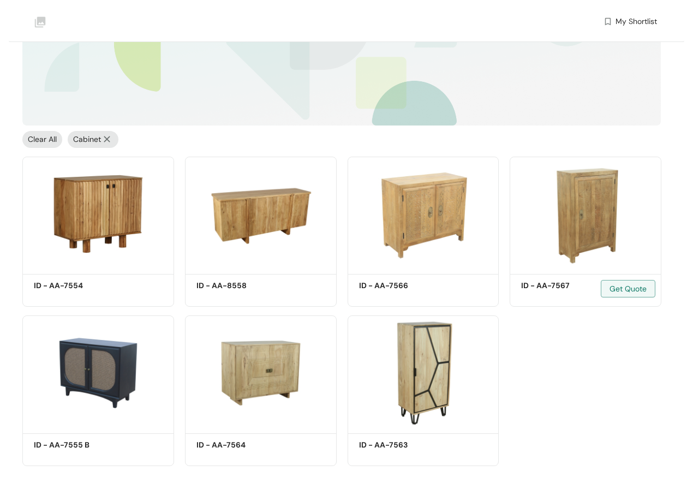
scroll to position [172, 0]
